Goal: Information Seeking & Learning: Learn about a topic

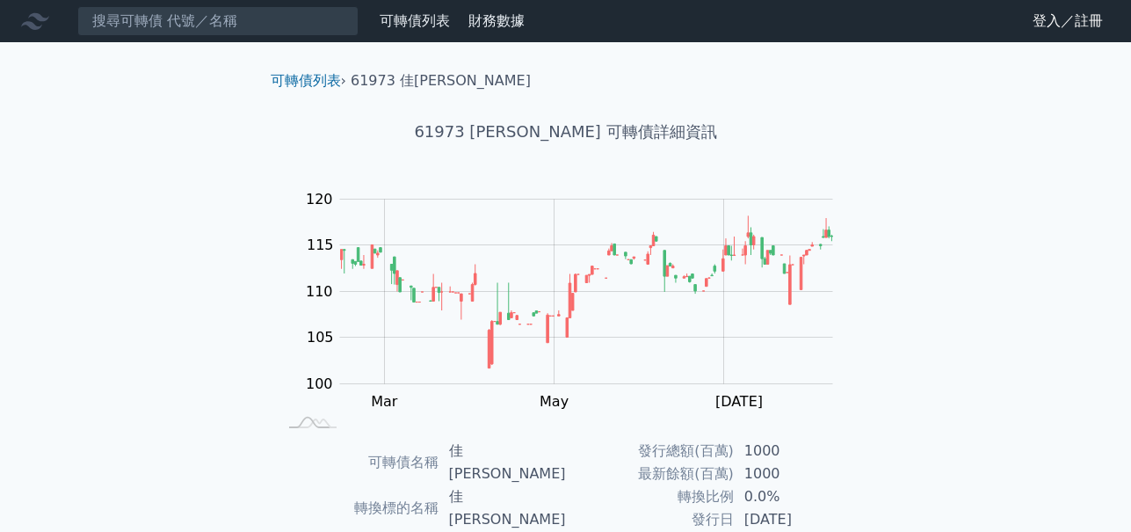
scroll to position [281, 0]
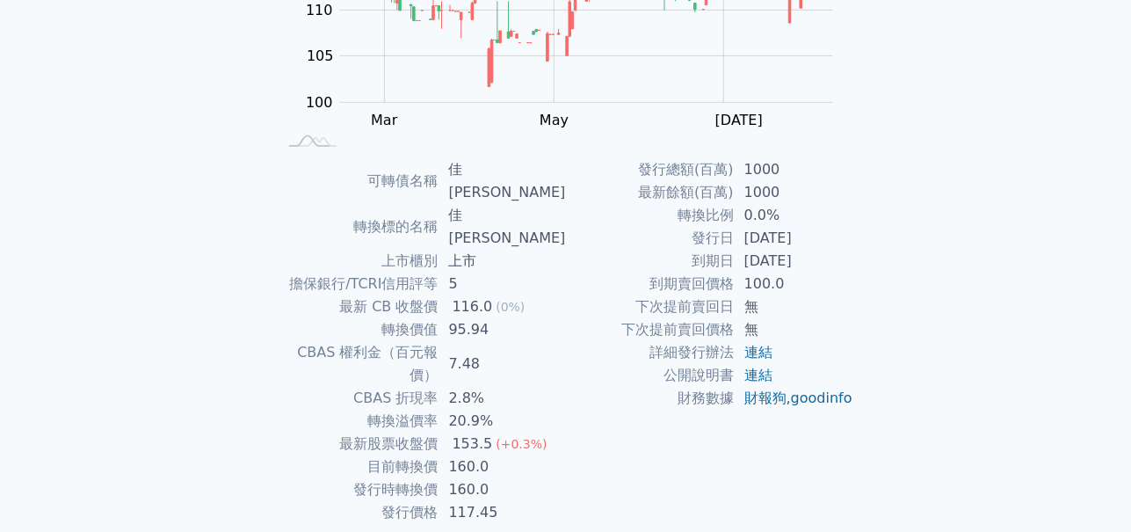
click at [196, 141] on div "可轉債列表 財務數據 可轉債列表 財務數據 登入／註冊 登入／註冊 可轉債列表 › 61973 佳必[PERSON_NAME] 61973 佳[PERSON_…" at bounding box center [565, 160] width 1131 height 882
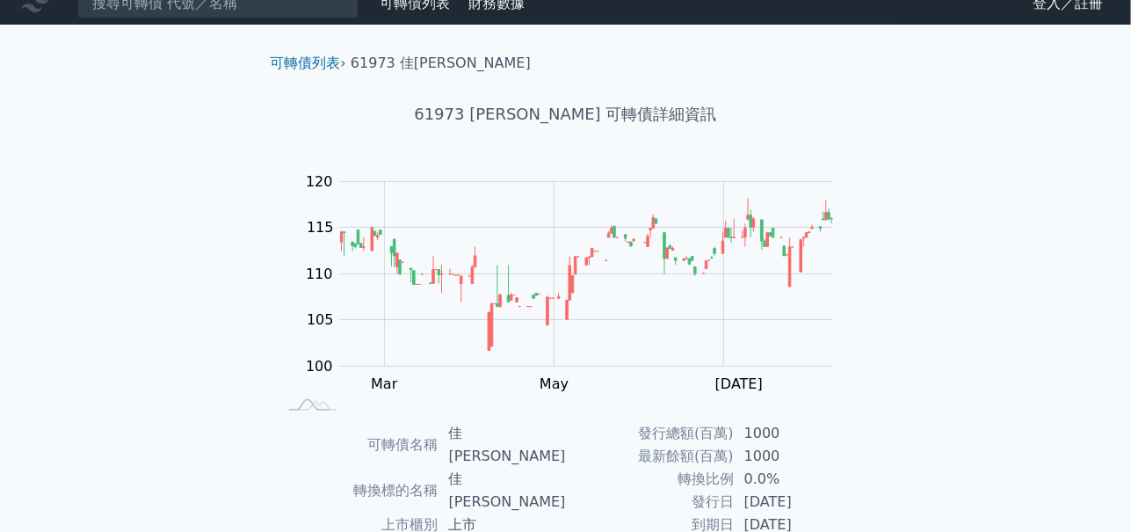
scroll to position [0, 0]
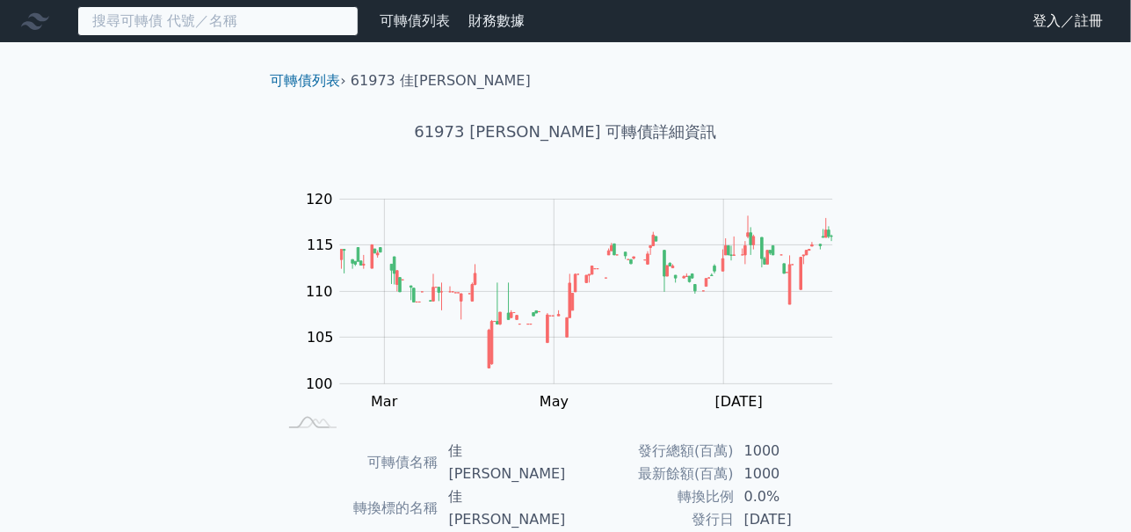
click at [238, 21] on input at bounding box center [217, 21] width 281 height 30
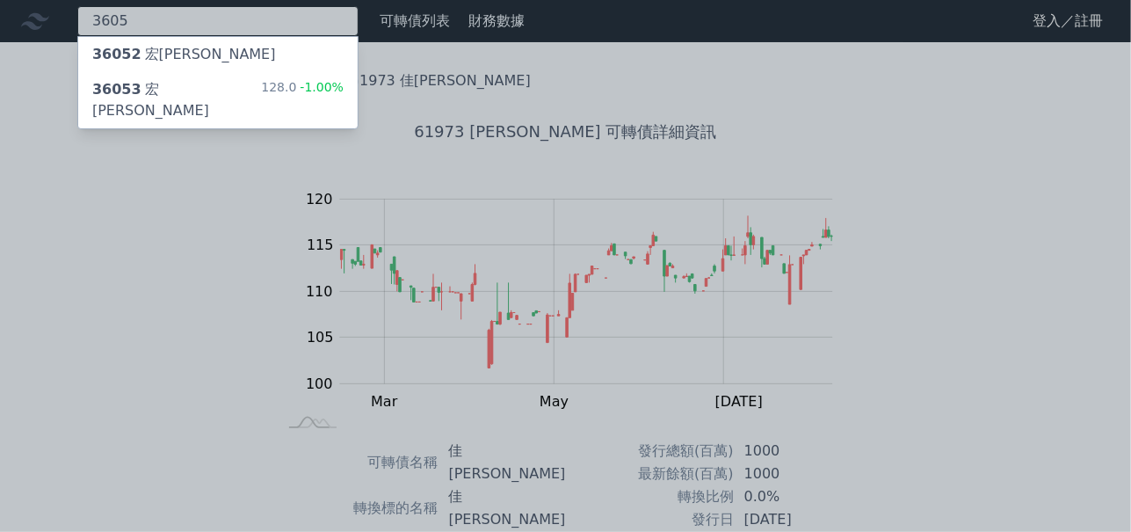
type input "3605"
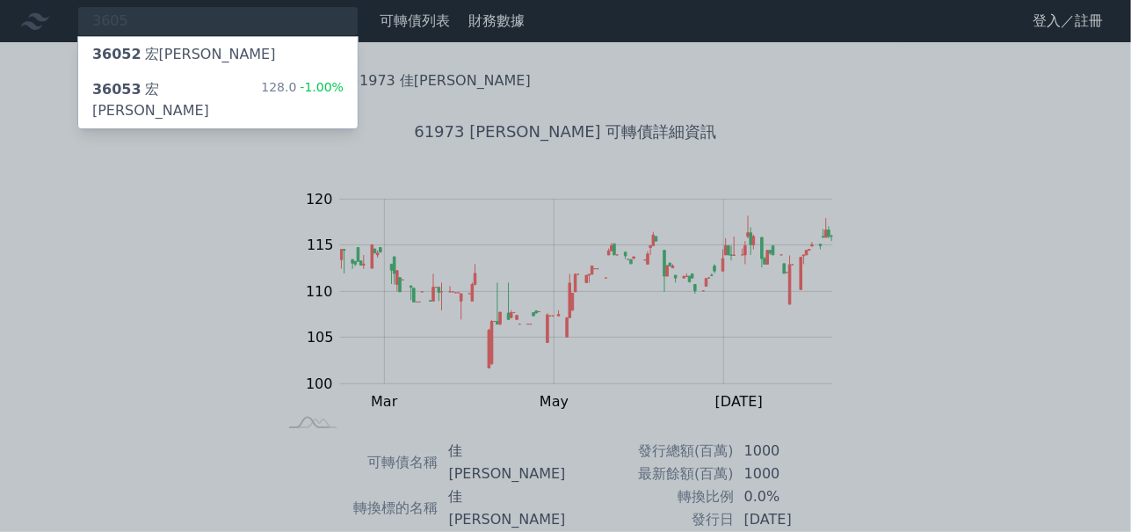
click at [159, 91] on div "36053 [PERSON_NAME]" at bounding box center [176, 100] width 169 height 42
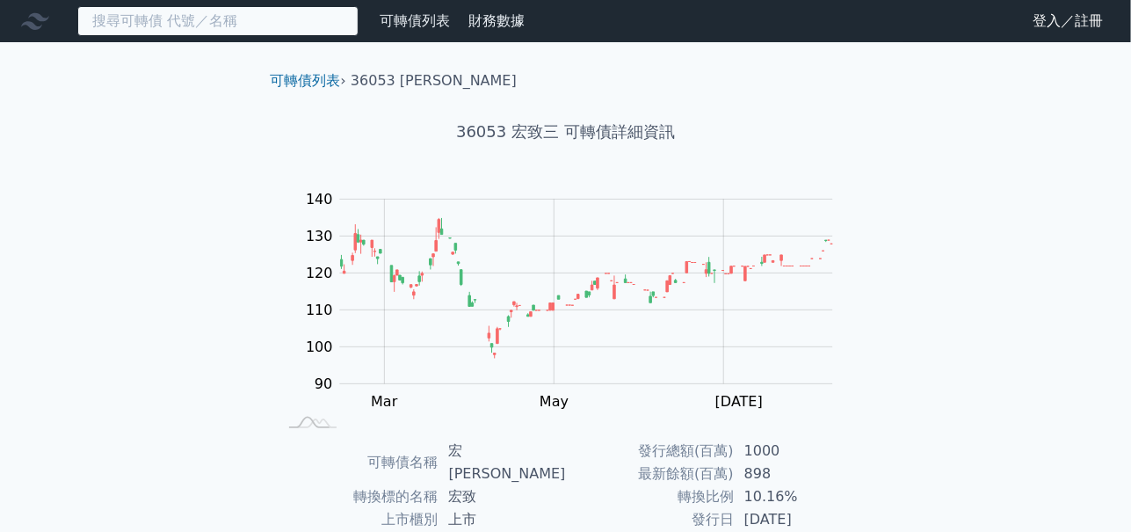
click at [181, 17] on input at bounding box center [217, 21] width 281 height 30
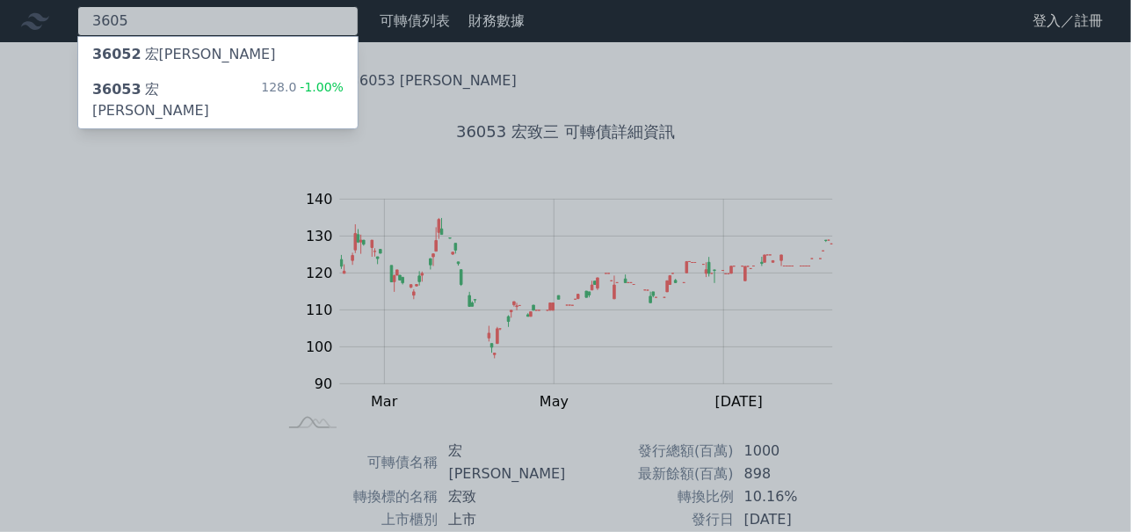
type input "3605"
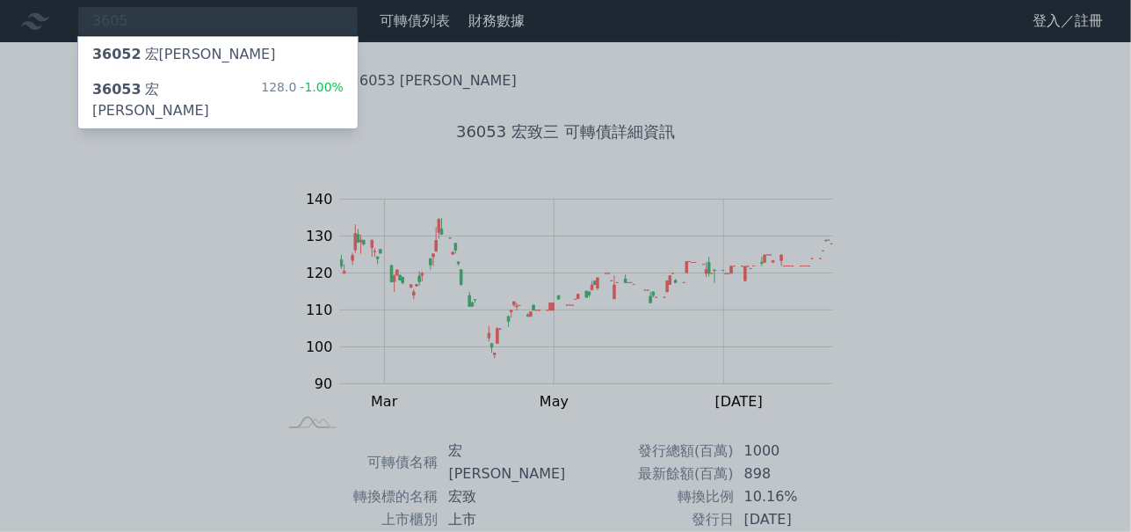
click at [164, 46] on div "36052 宏[PERSON_NAME]" at bounding box center [184, 54] width 184 height 21
